Goal: Transaction & Acquisition: Book appointment/travel/reservation

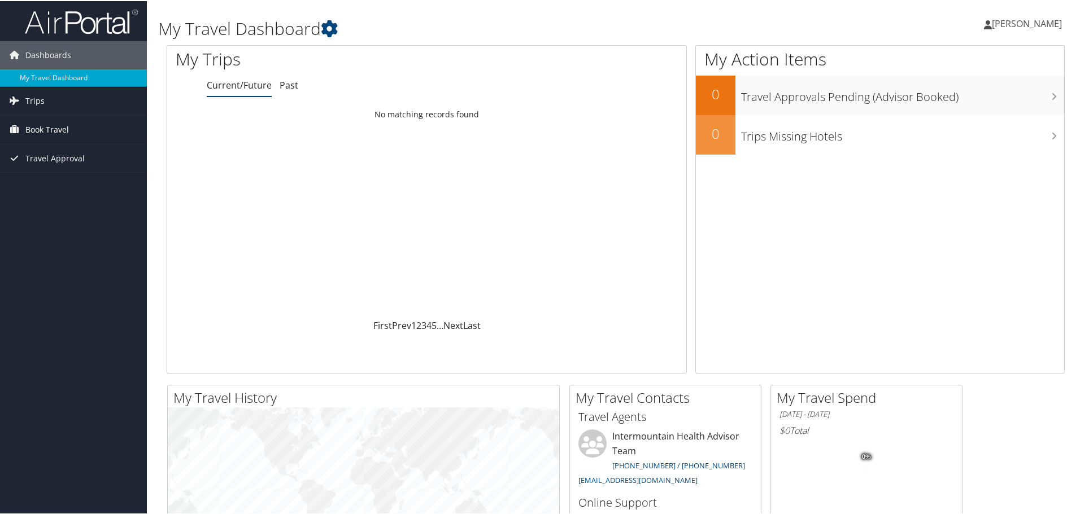
click at [59, 126] on span "Book Travel" at bounding box center [46, 129] width 43 height 28
click at [77, 186] on link "Book/Manage Online Trips" at bounding box center [73, 185] width 147 height 17
click at [80, 77] on link "My Travel Dashboard" at bounding box center [73, 76] width 147 height 17
click at [728, 19] on div "Kyle Brown Kyle Brown My Settings Travel Agency Contacts View Travel Profile Gi…" at bounding box center [903, 27] width 361 height 43
click at [1026, 27] on span "[PERSON_NAME]" at bounding box center [1027, 22] width 70 height 12
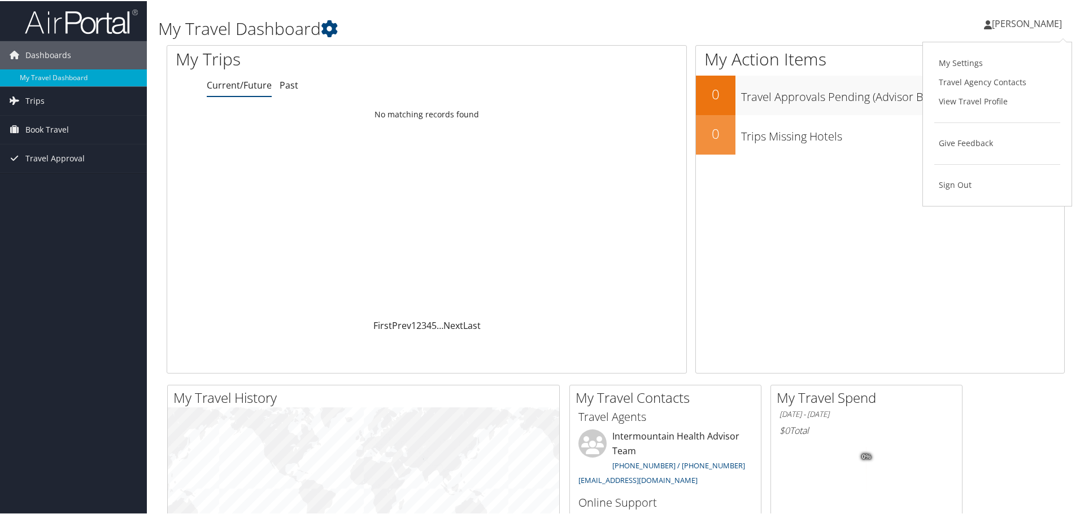
click at [924, 25] on div "Kyle Brown Kyle Brown My Settings Travel Agency Contacts View Travel Profile Gi…" at bounding box center [903, 27] width 361 height 43
click at [60, 136] on span "Book Travel" at bounding box center [46, 129] width 43 height 28
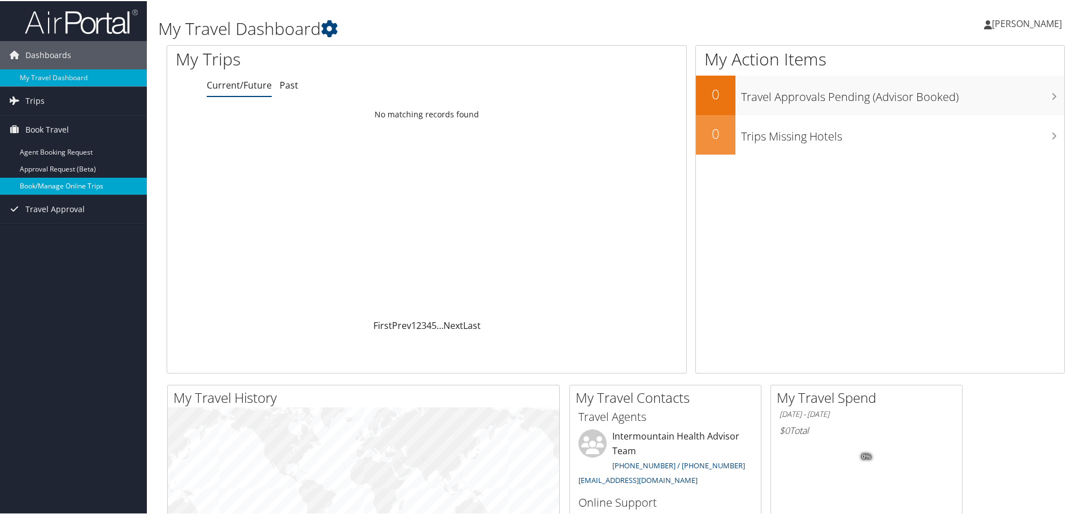
click at [62, 185] on link "Book/Manage Online Trips" at bounding box center [73, 185] width 147 height 17
